Goal: Transaction & Acquisition: Subscribe to service/newsletter

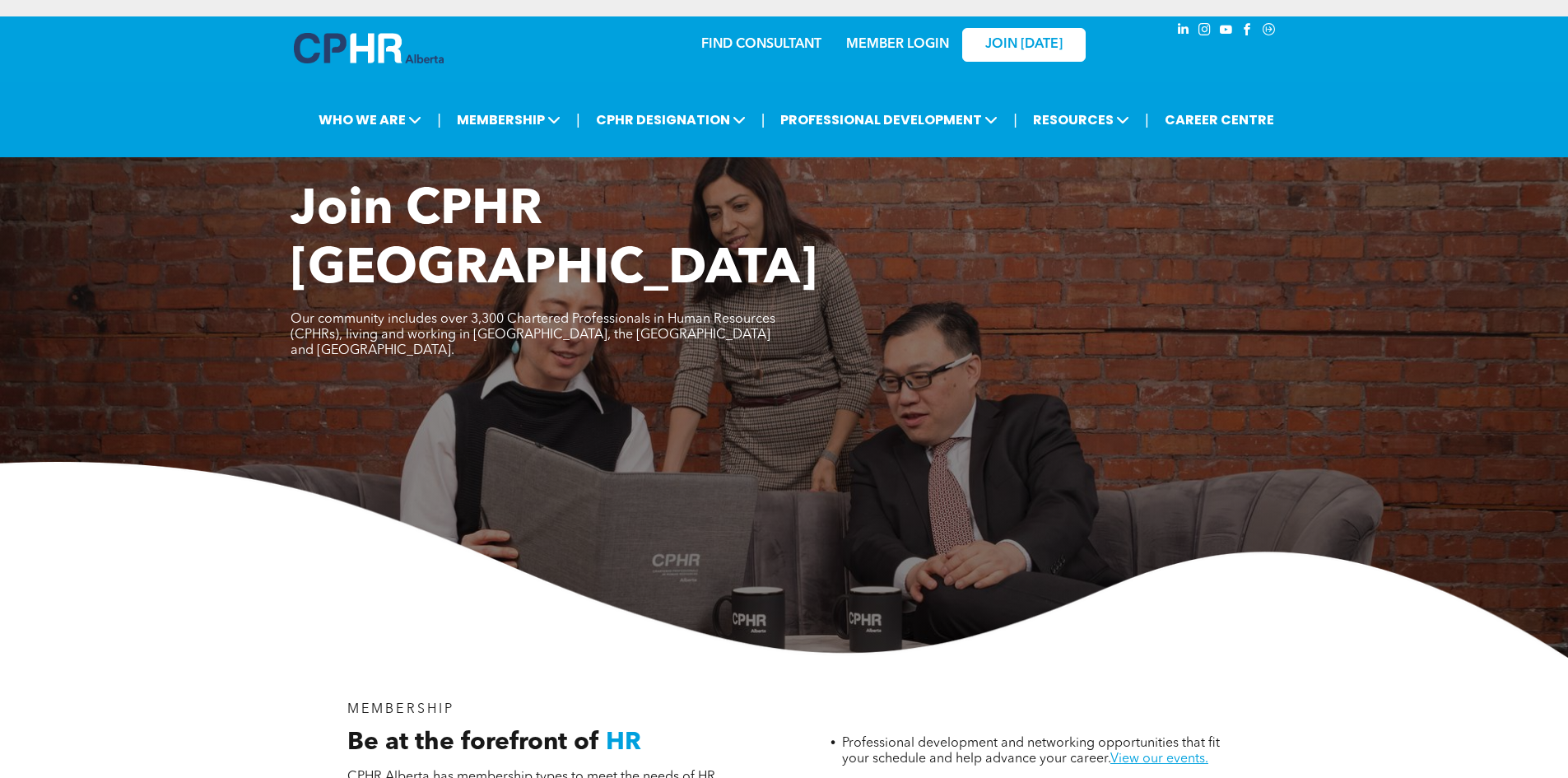
scroll to position [1070, 0]
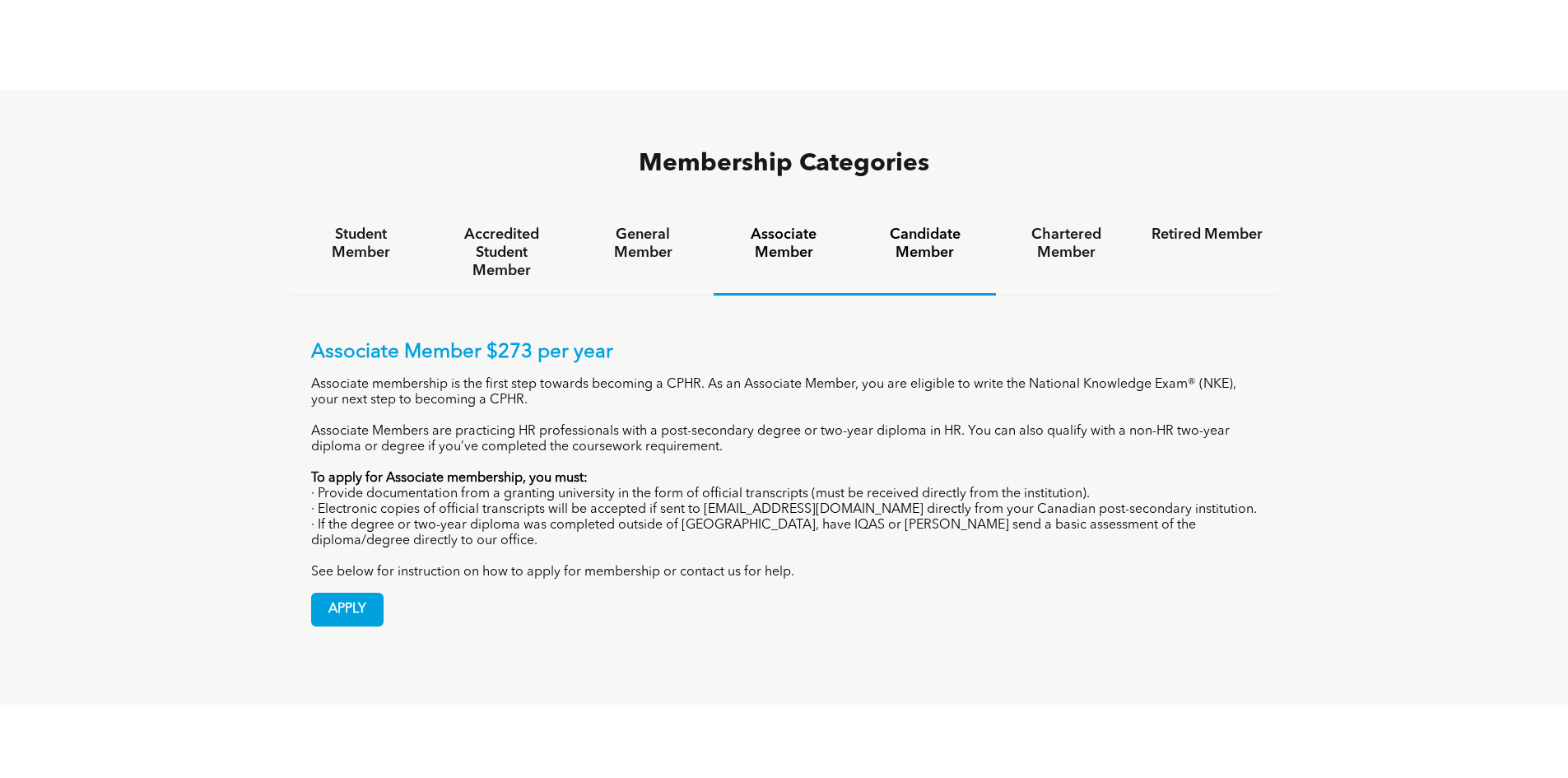
click at [915, 225] on h4 "Candidate Member" at bounding box center [925, 243] width 111 height 36
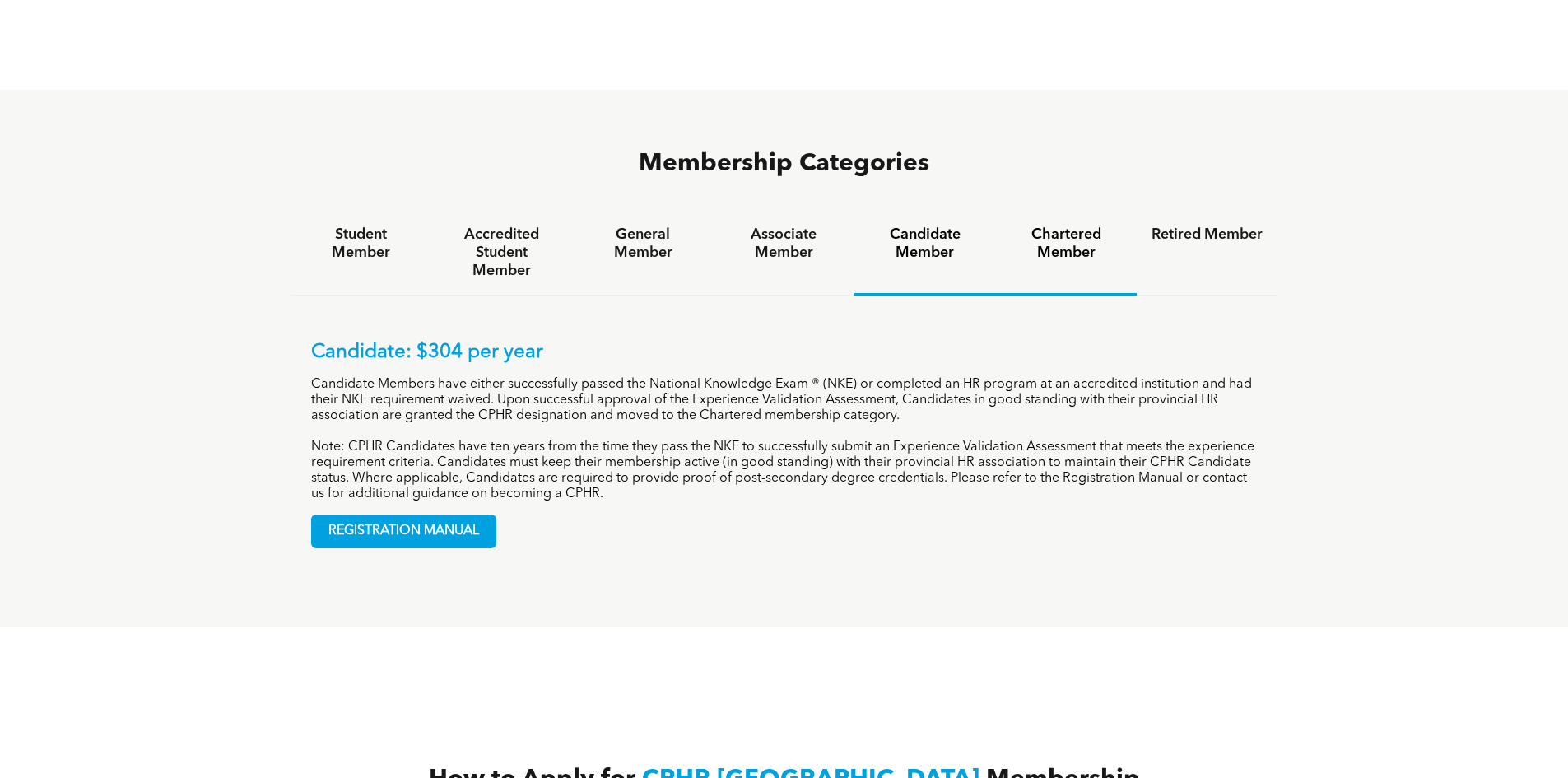
click at [1026, 225] on h4 "Chartered Member" at bounding box center [1067, 243] width 111 height 36
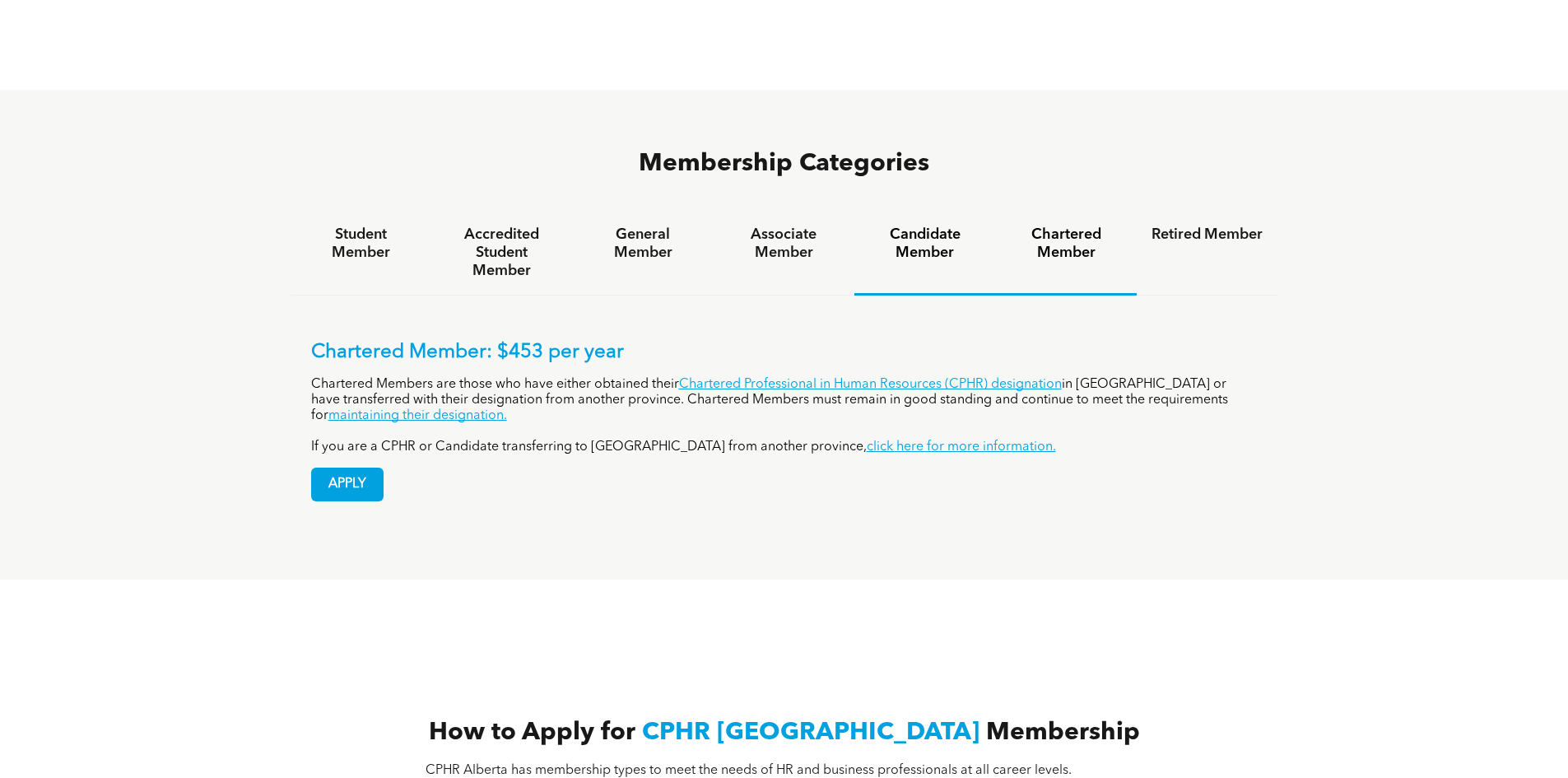
click at [939, 225] on h4 "Candidate Member" at bounding box center [925, 243] width 111 height 36
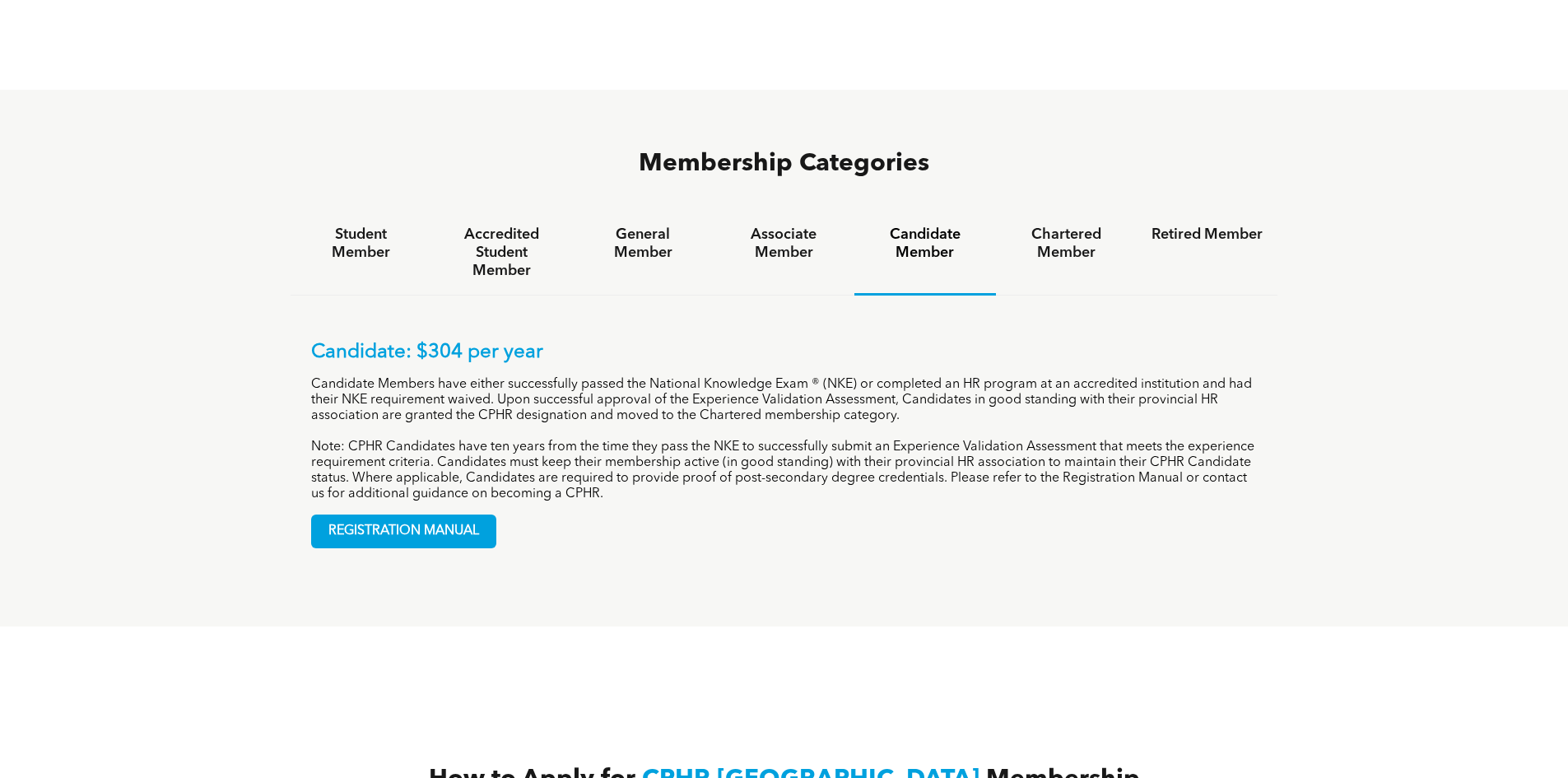
click at [874, 225] on h4 "Candidate Member" at bounding box center [925, 243] width 111 height 36
click at [841, 211] on div "Associate Member" at bounding box center [784, 253] width 141 height 84
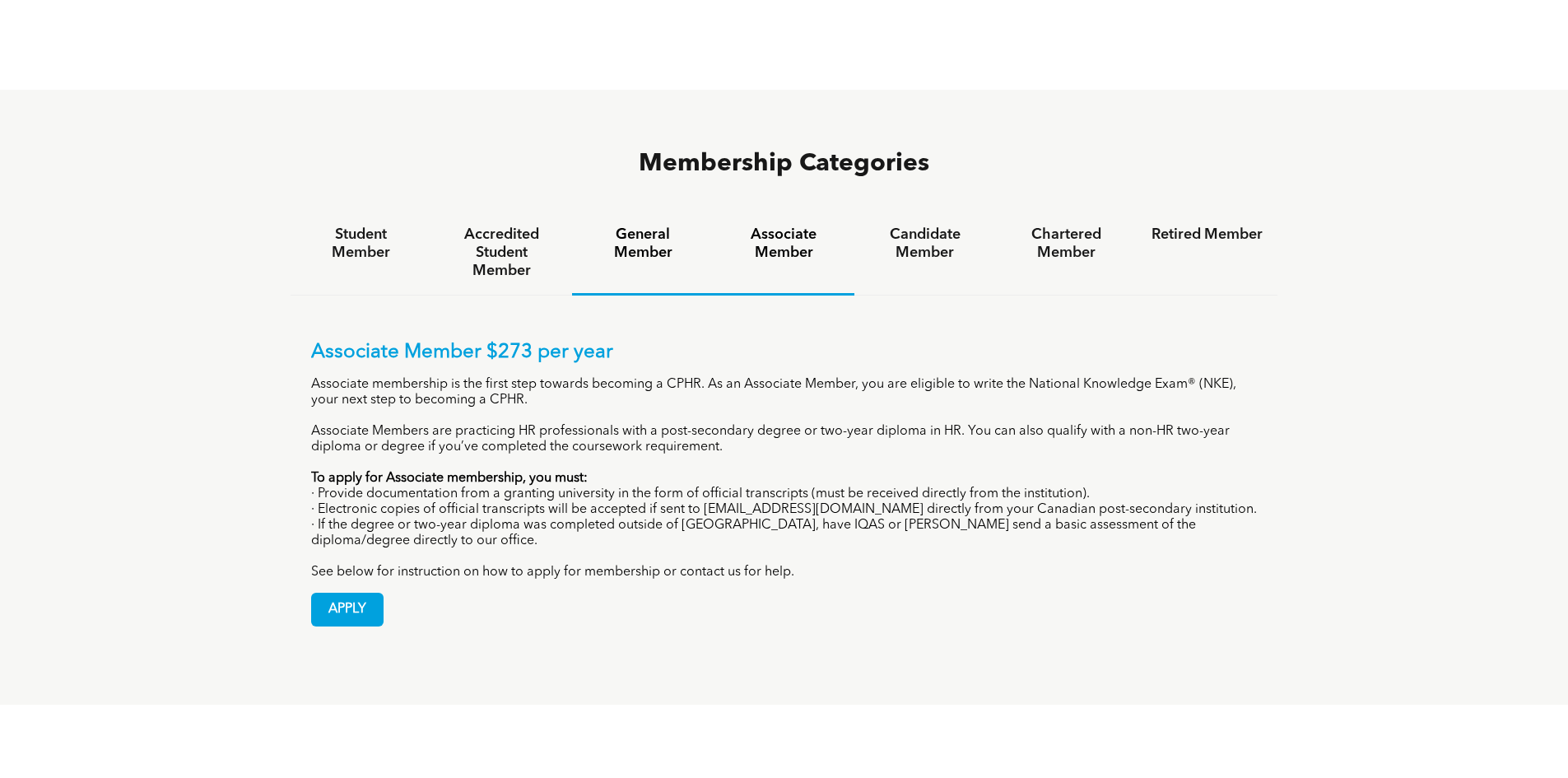
click at [646, 225] on h4 "General Member" at bounding box center [642, 243] width 111 height 36
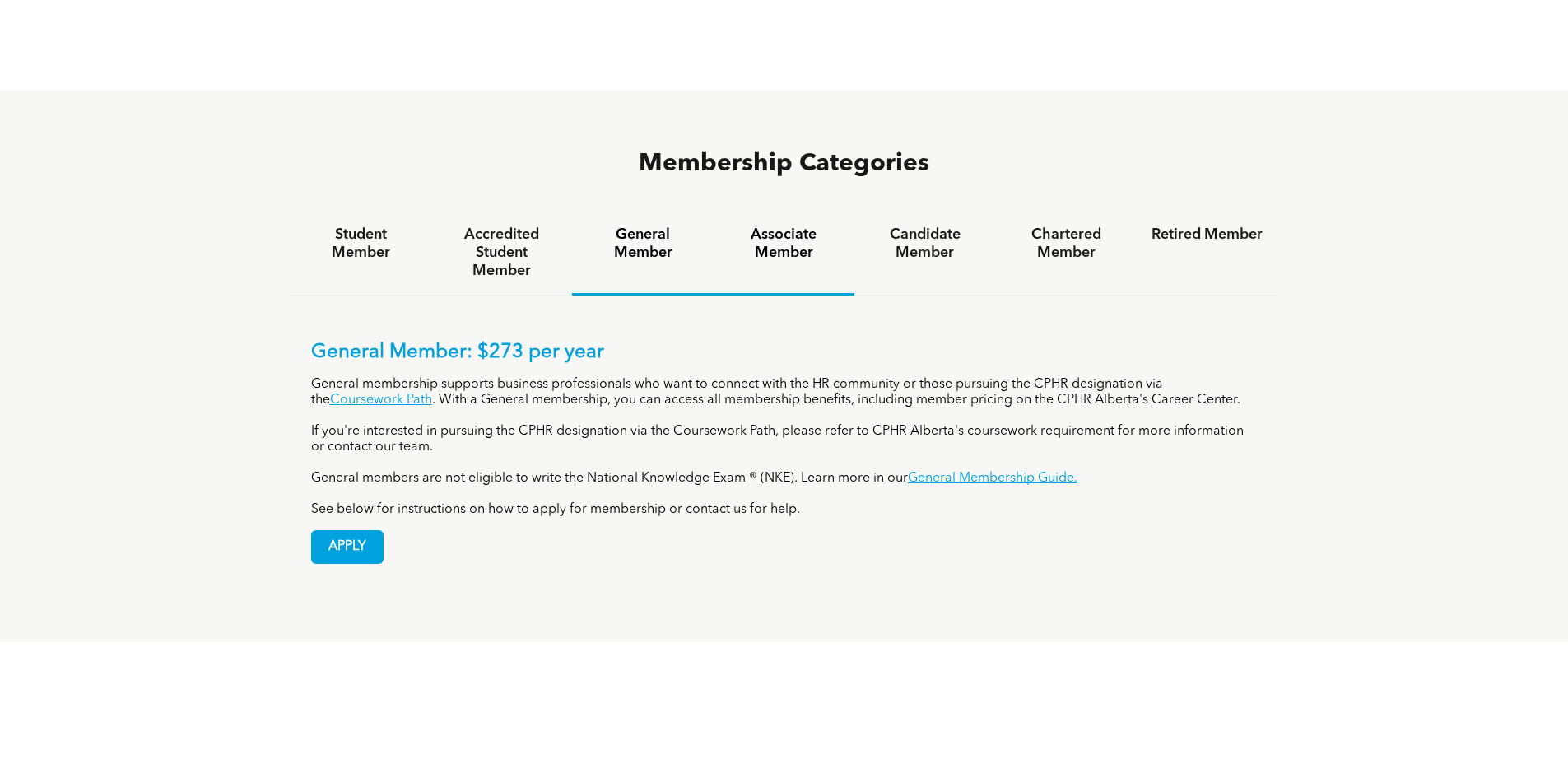
click at [761, 225] on h4 "Associate Member" at bounding box center [784, 243] width 111 height 36
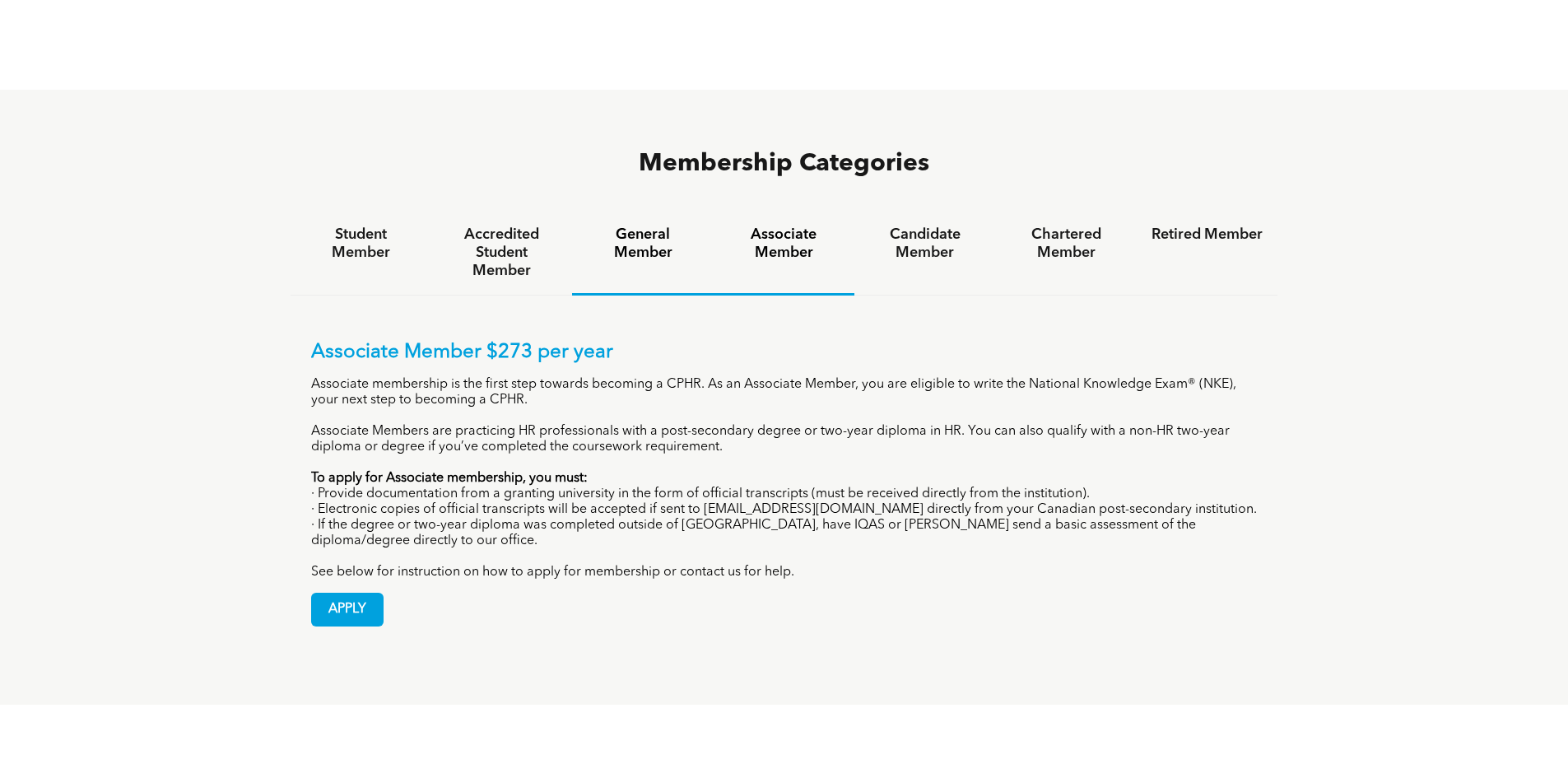
click at [662, 225] on h4 "General Member" at bounding box center [642, 243] width 111 height 36
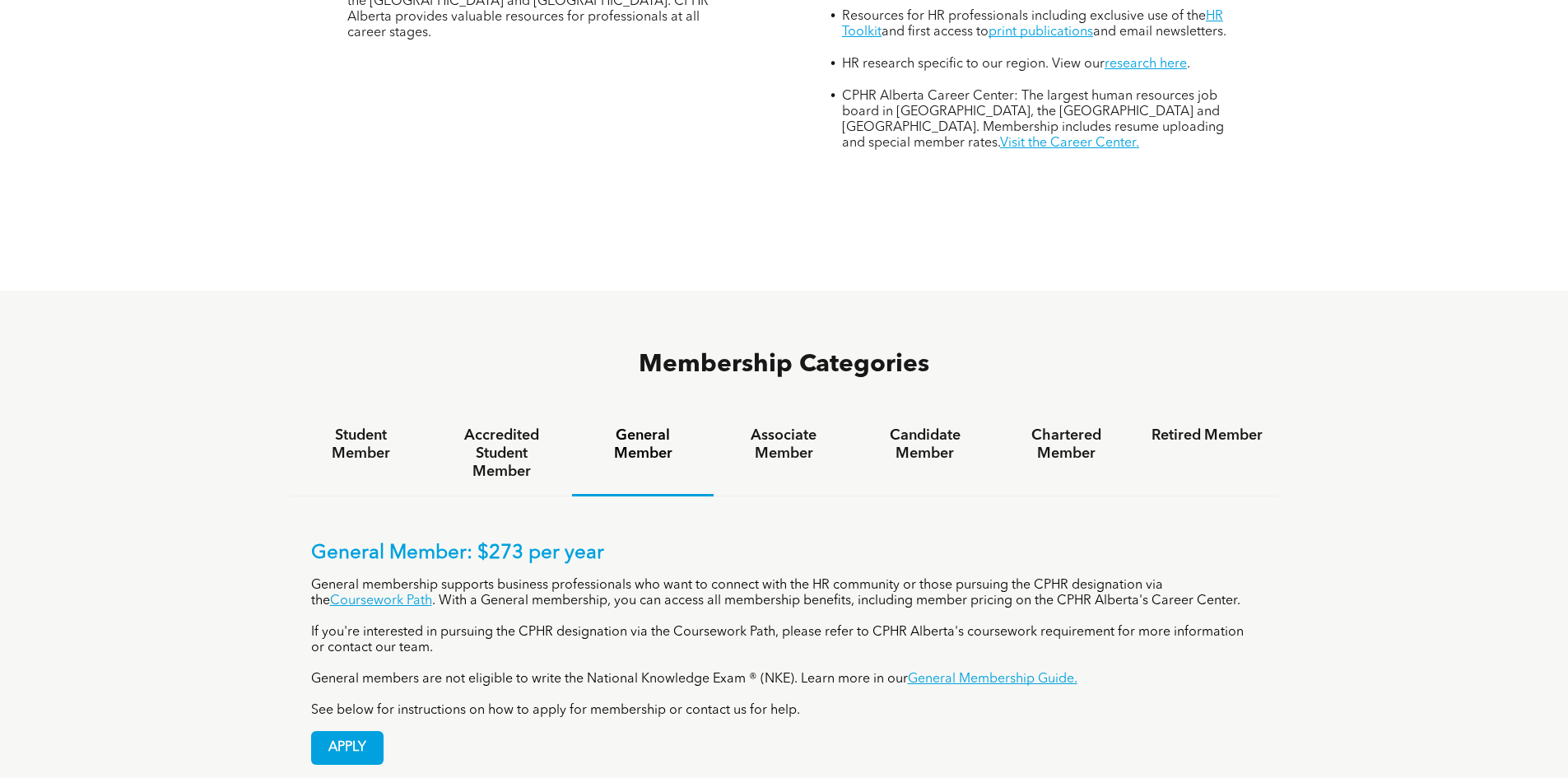
scroll to position [988, 0]
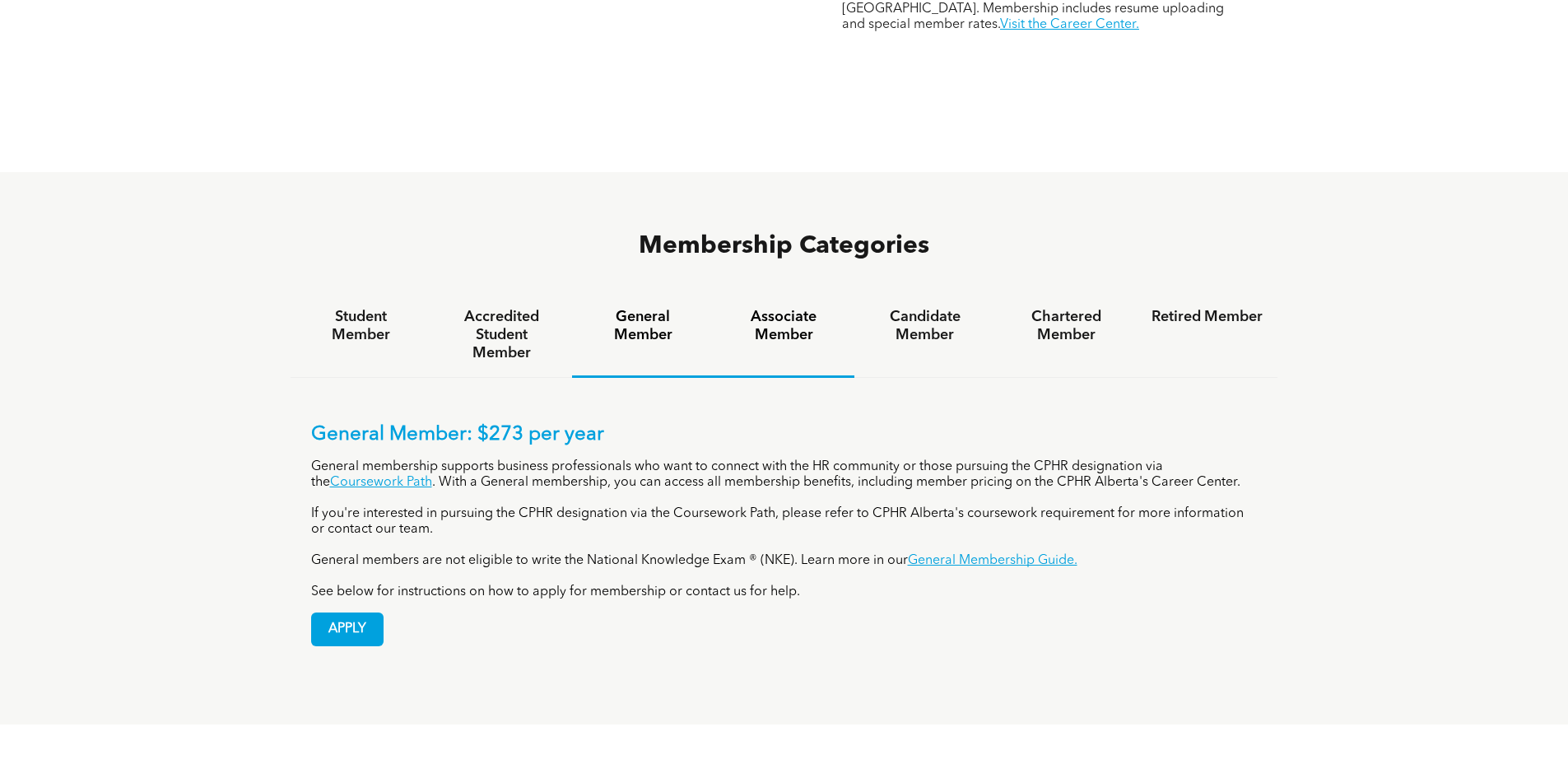
click at [784, 308] on h4 "Associate Member" at bounding box center [784, 326] width 111 height 36
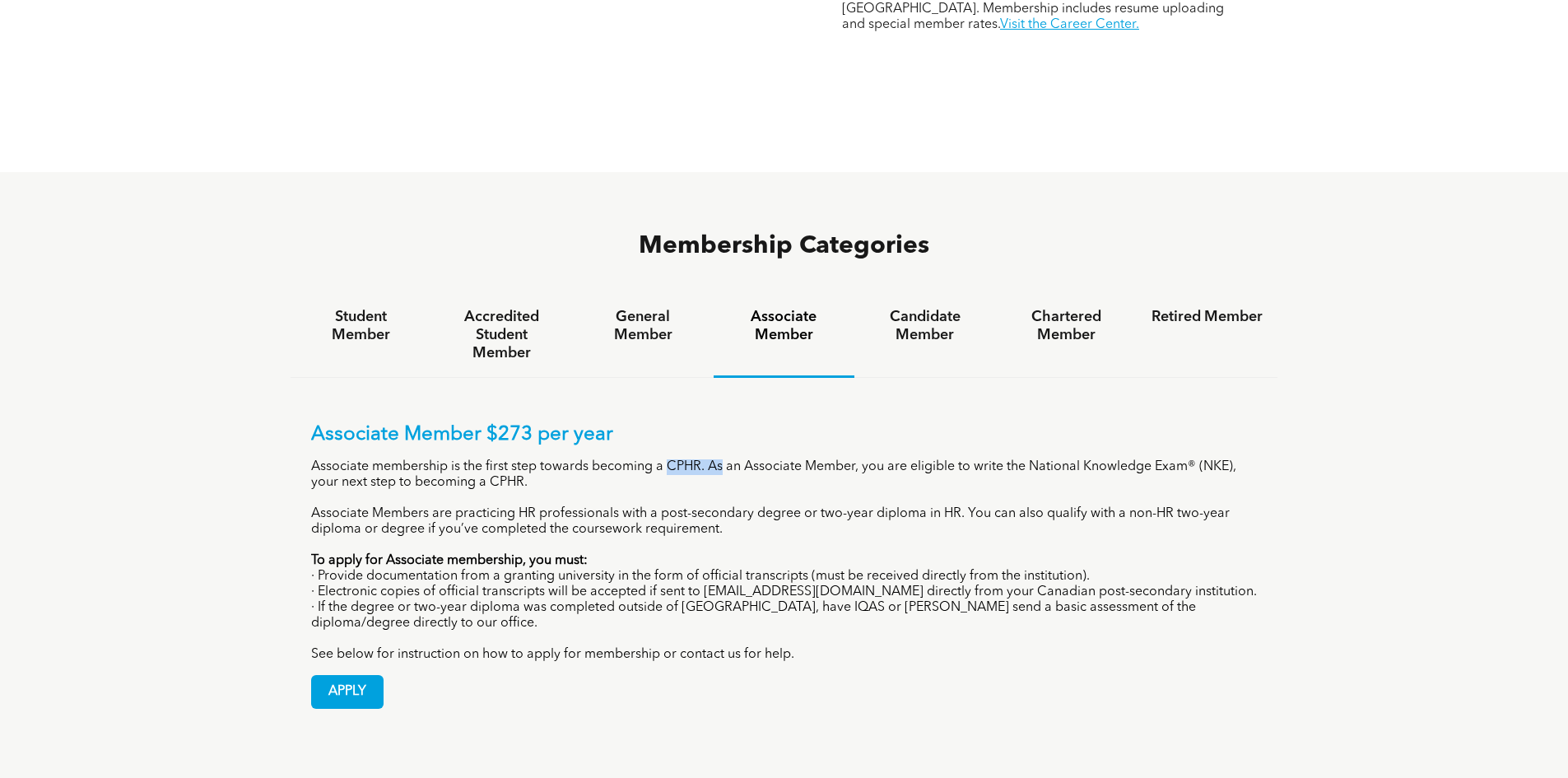
drag, startPoint x: 668, startPoint y: 397, endPoint x: 724, endPoint y: 407, distance: 56.9
click at [724, 459] on p "Associate membership is the first step towards becoming a CPHR. As an Associate…" at bounding box center [785, 474] width 947 height 32
click at [338, 675] on span "APPLY" at bounding box center [348, 691] width 71 height 32
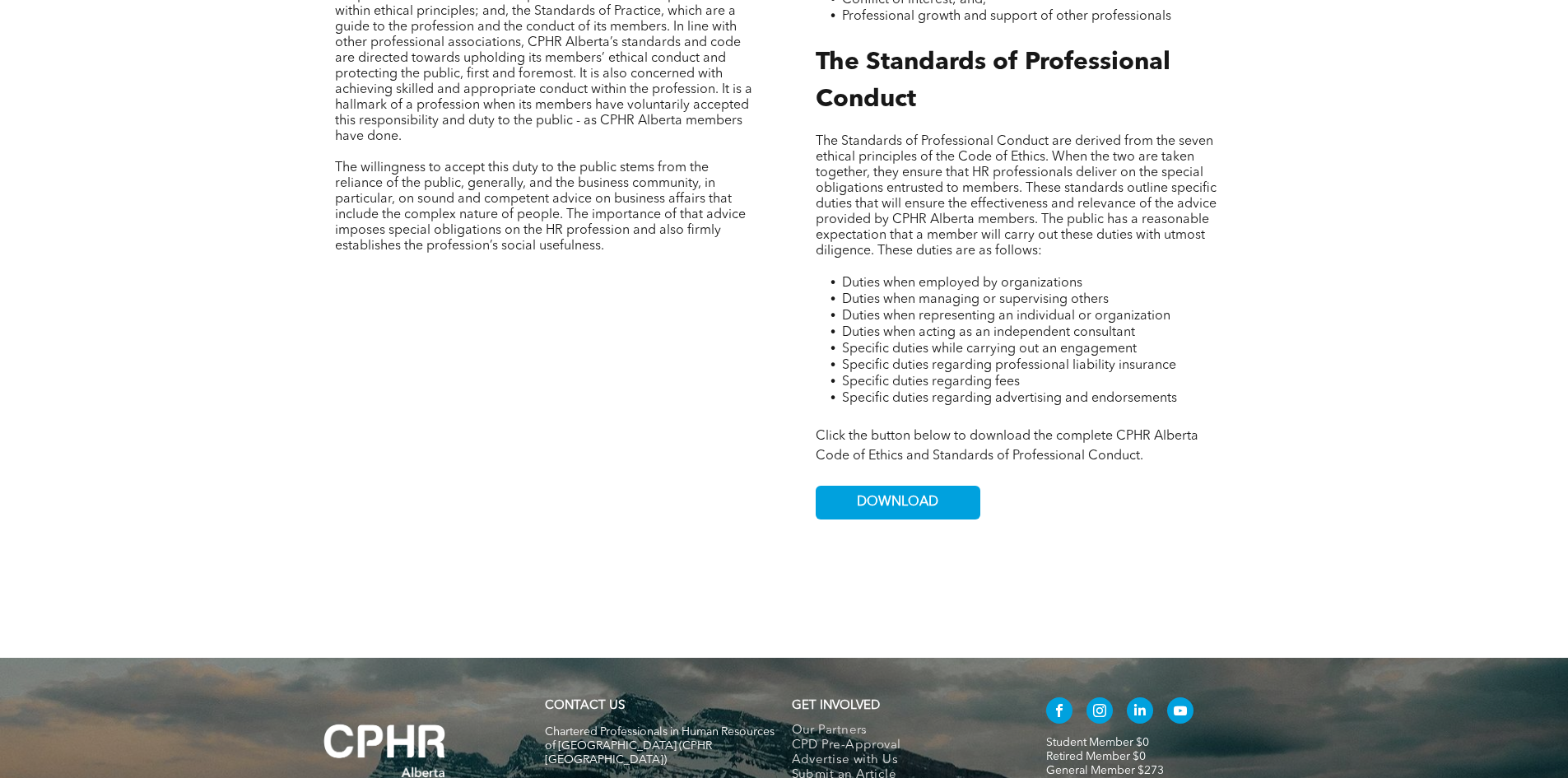
scroll to position [1151, 0]
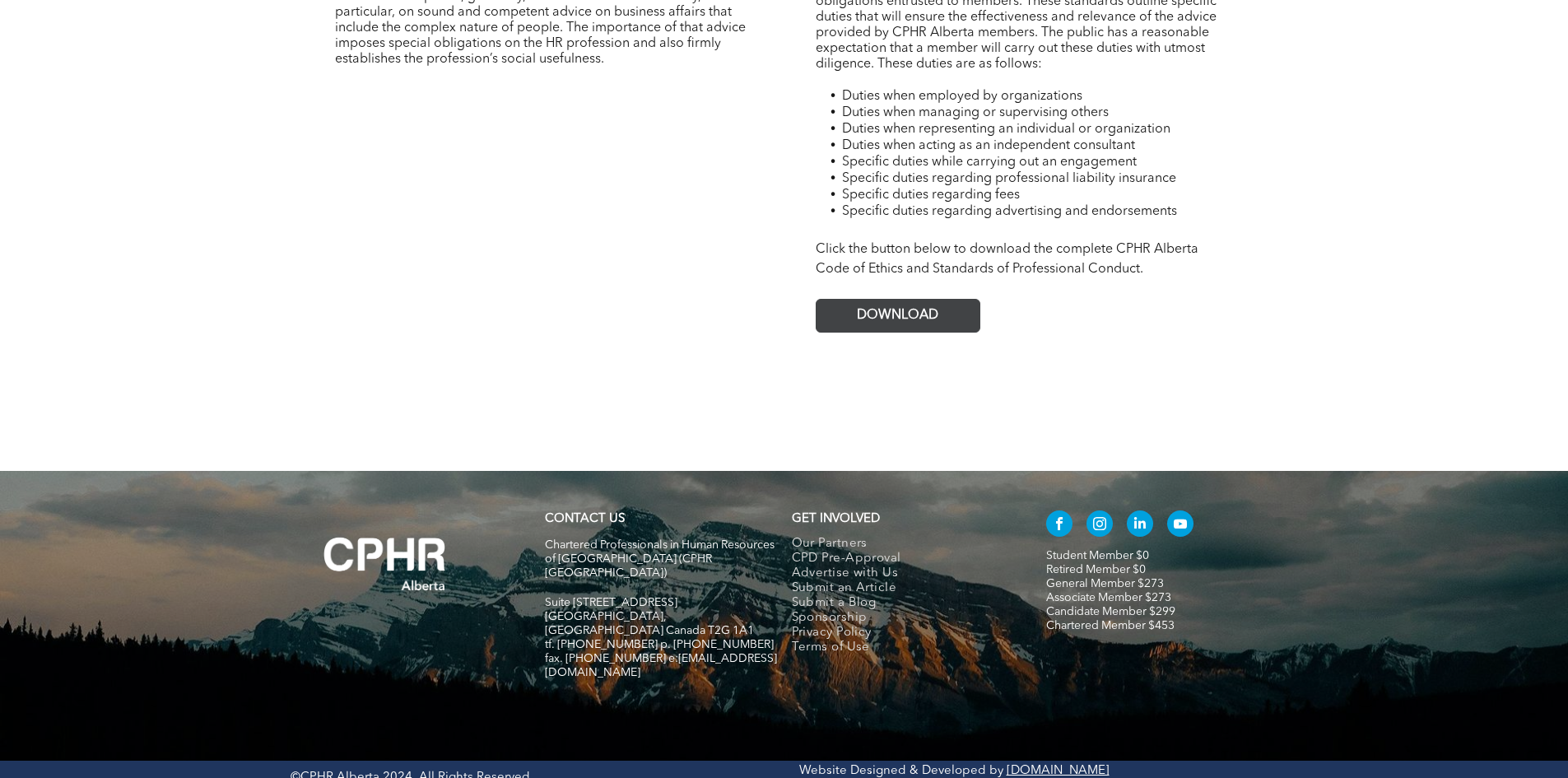
click at [907, 308] on span "DOWNLOAD" at bounding box center [897, 315] width 81 height 15
